Goal: Task Accomplishment & Management: Use online tool/utility

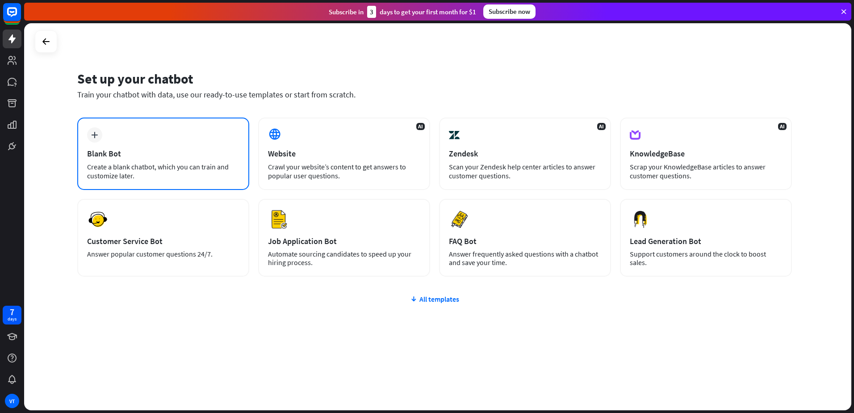
click at [135, 153] on div "Blank Bot" at bounding box center [163, 153] width 152 height 10
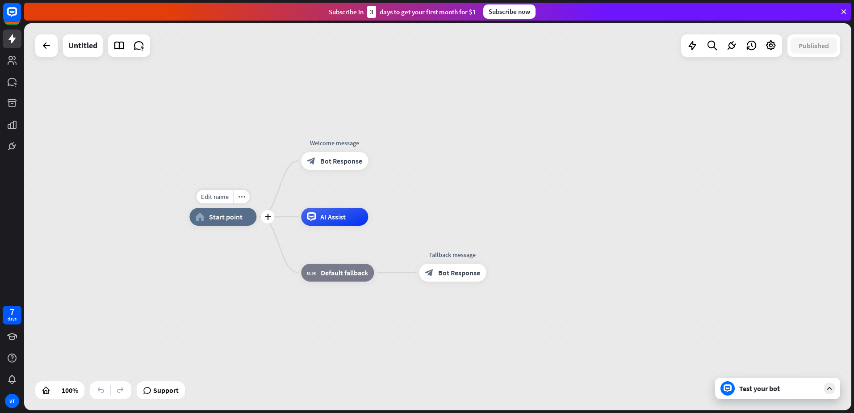
click at [228, 224] on div "home_2 Start point" at bounding box center [222, 217] width 67 height 18
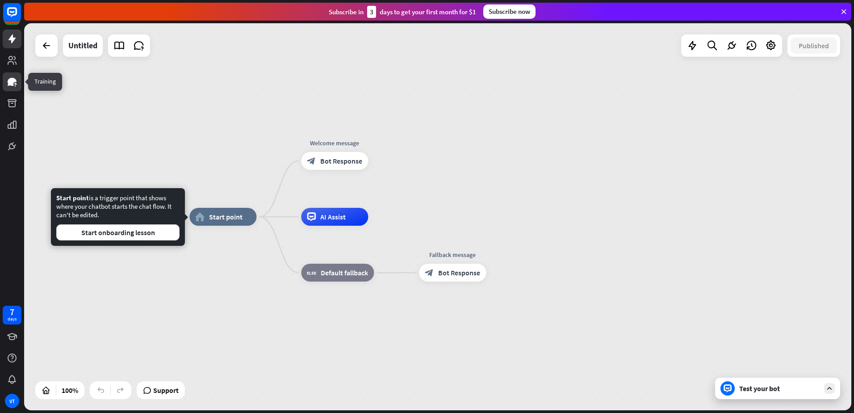
click at [12, 84] on icon at bounding box center [12, 82] width 9 height 8
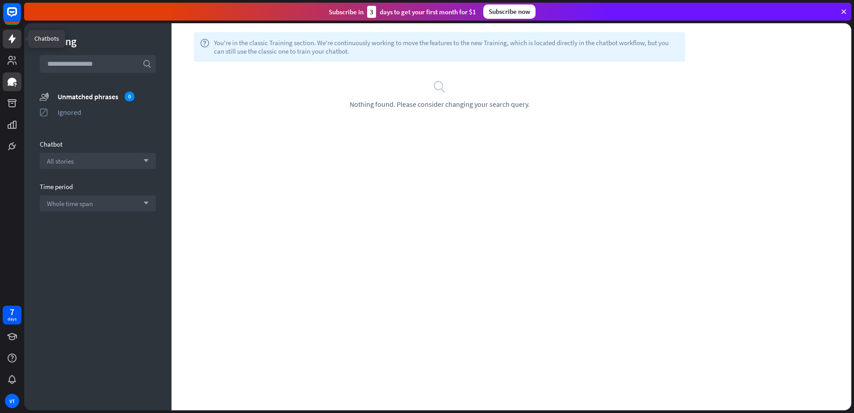
click at [16, 40] on icon at bounding box center [12, 39] width 11 height 11
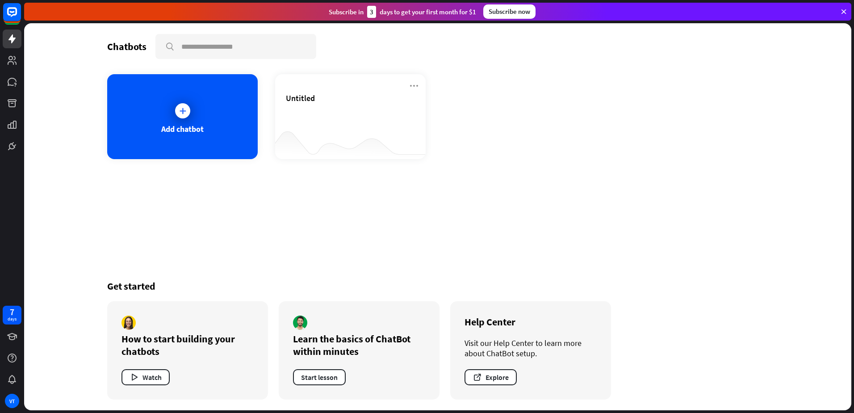
click at [844, 14] on icon at bounding box center [844, 12] width 8 height 8
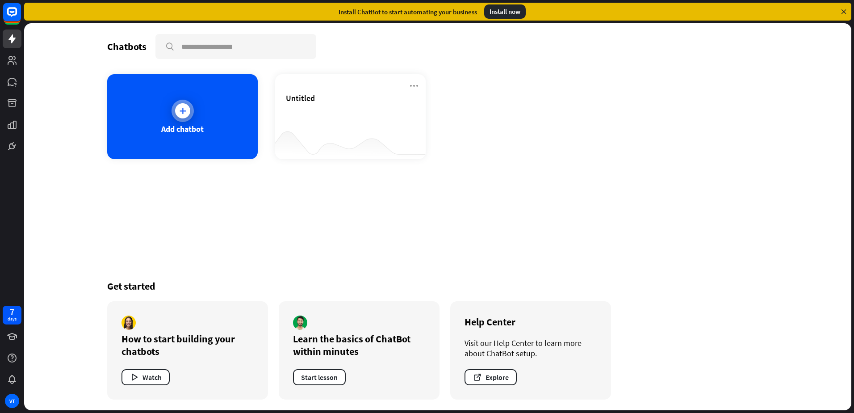
click at [183, 117] on div at bounding box center [182, 110] width 15 height 15
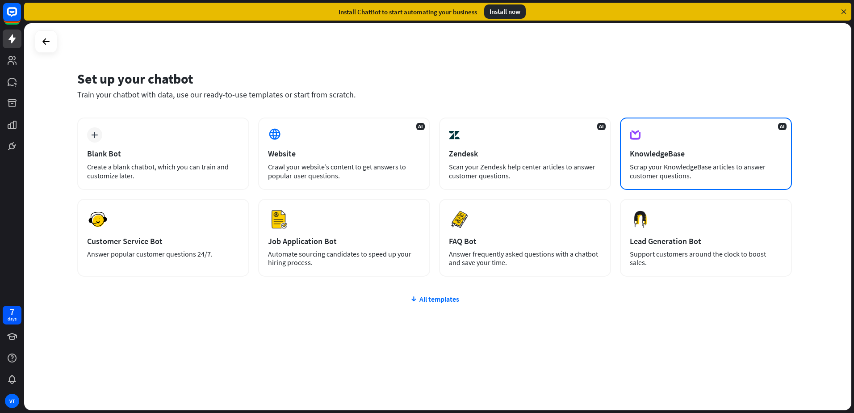
click at [680, 157] on div "KnowledgeBase" at bounding box center [706, 153] width 152 height 10
